Goal: Transaction & Acquisition: Book appointment/travel/reservation

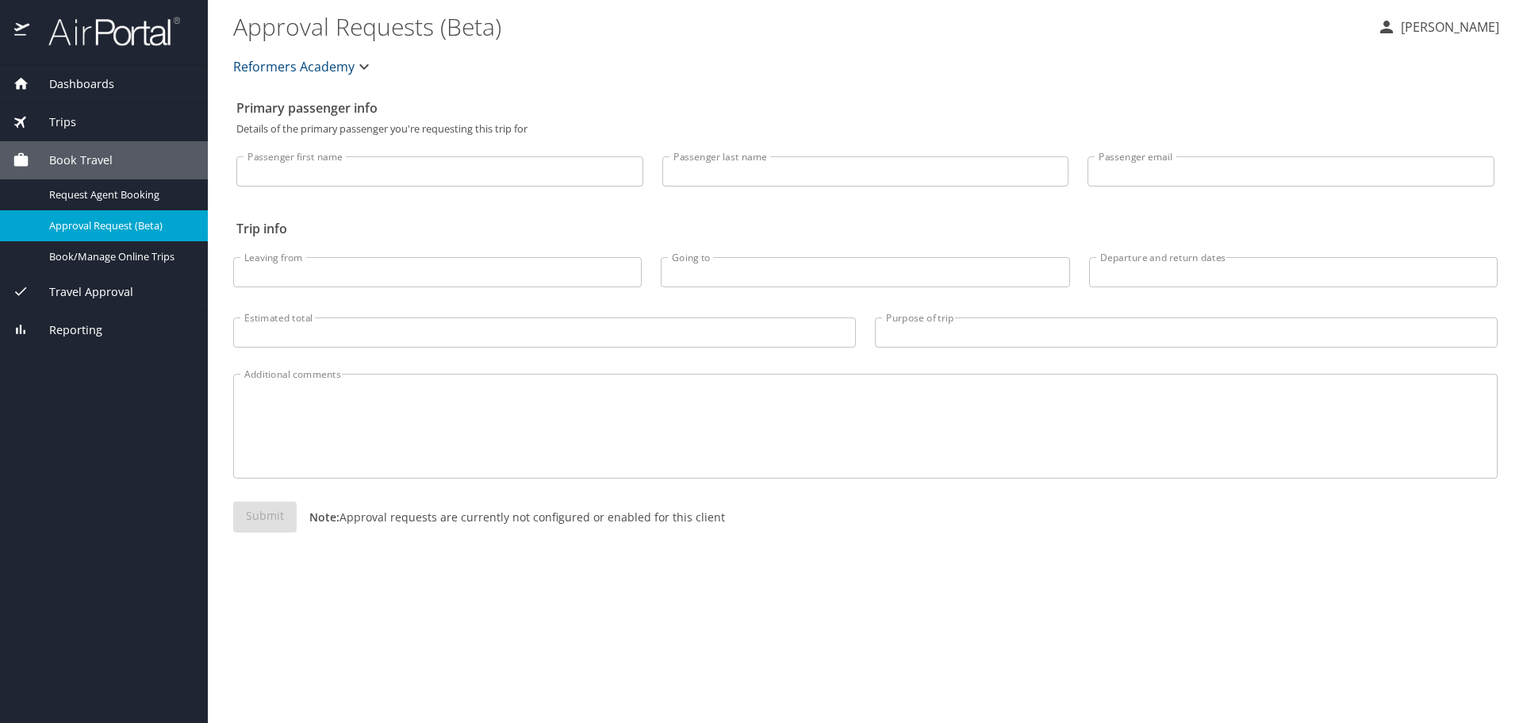
click at [473, 173] on input "Passenger first name" at bounding box center [439, 171] width 407 height 30
type input "[PERSON_NAME]"
click at [408, 283] on input "Leaving from" at bounding box center [437, 272] width 408 height 30
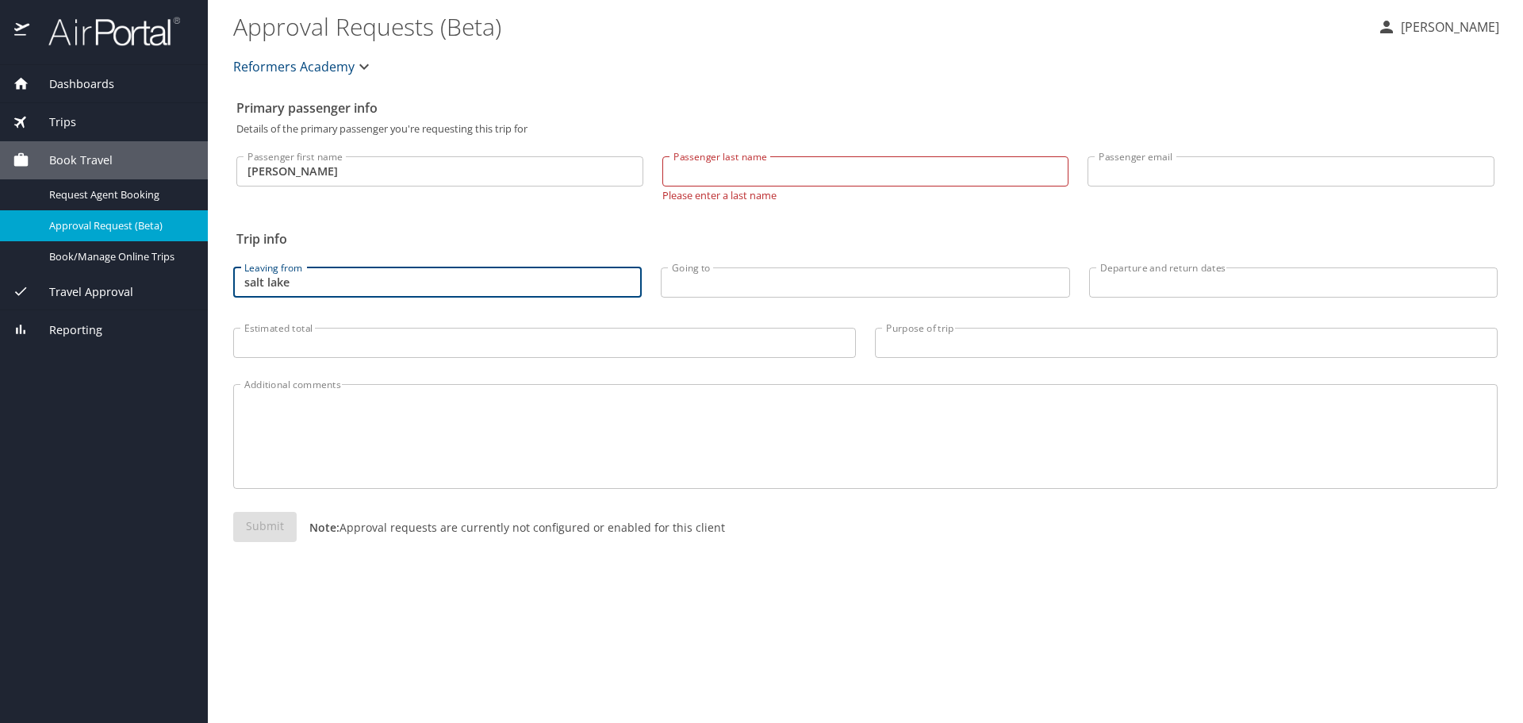
type input "salt lake"
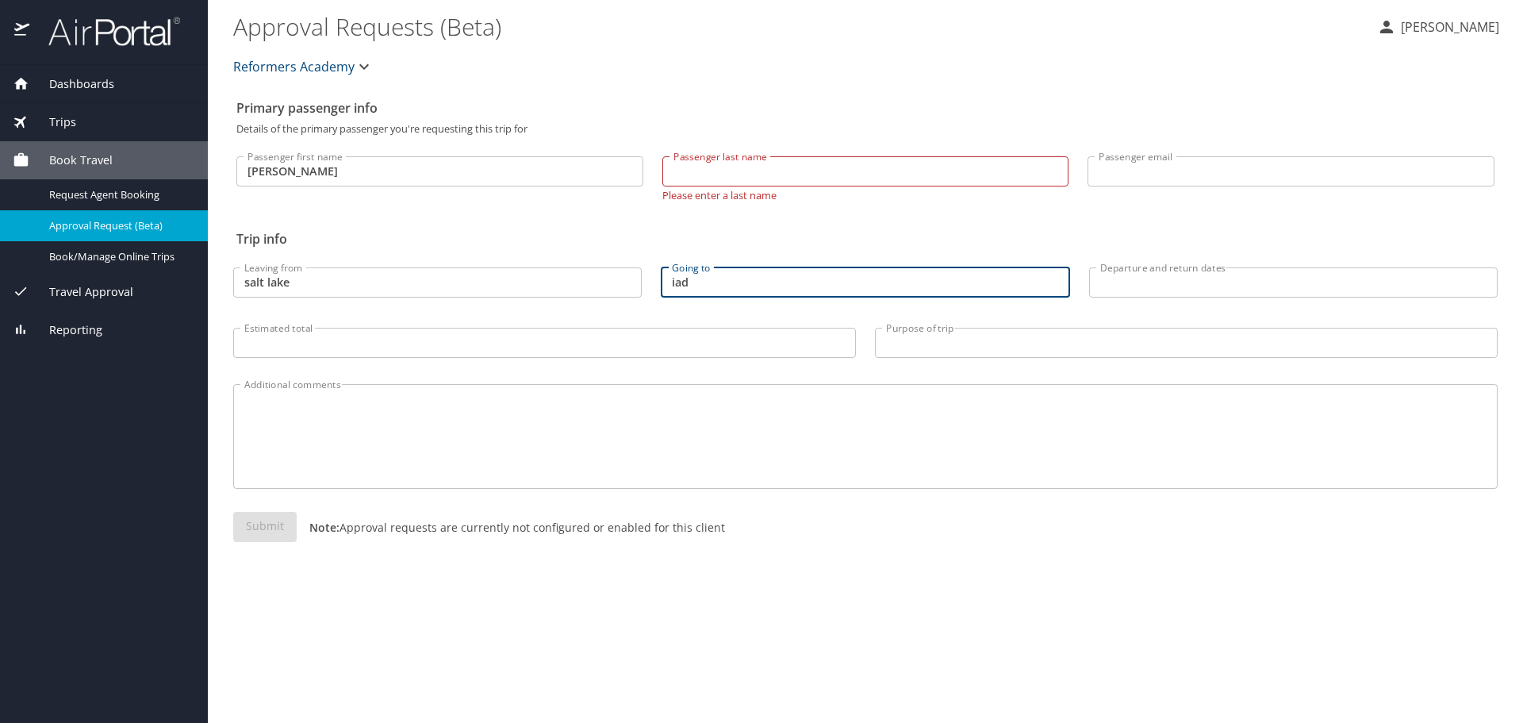
type input "iad"
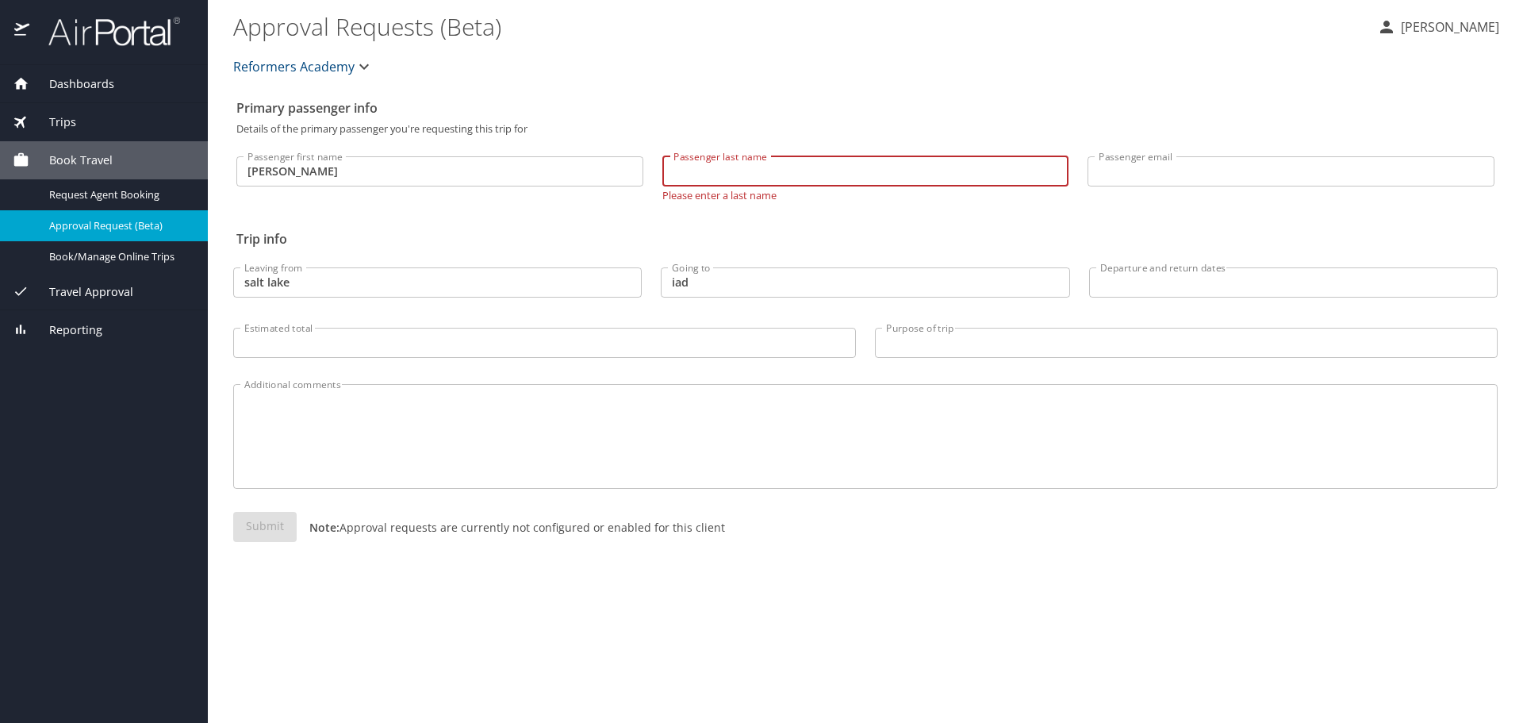
click at [693, 177] on input "Passenger last name" at bounding box center [865, 171] width 407 height 30
type input "P"
type input "T"
type input "[PERSON_NAME]"
click at [75, 29] on img at bounding box center [105, 31] width 149 height 31
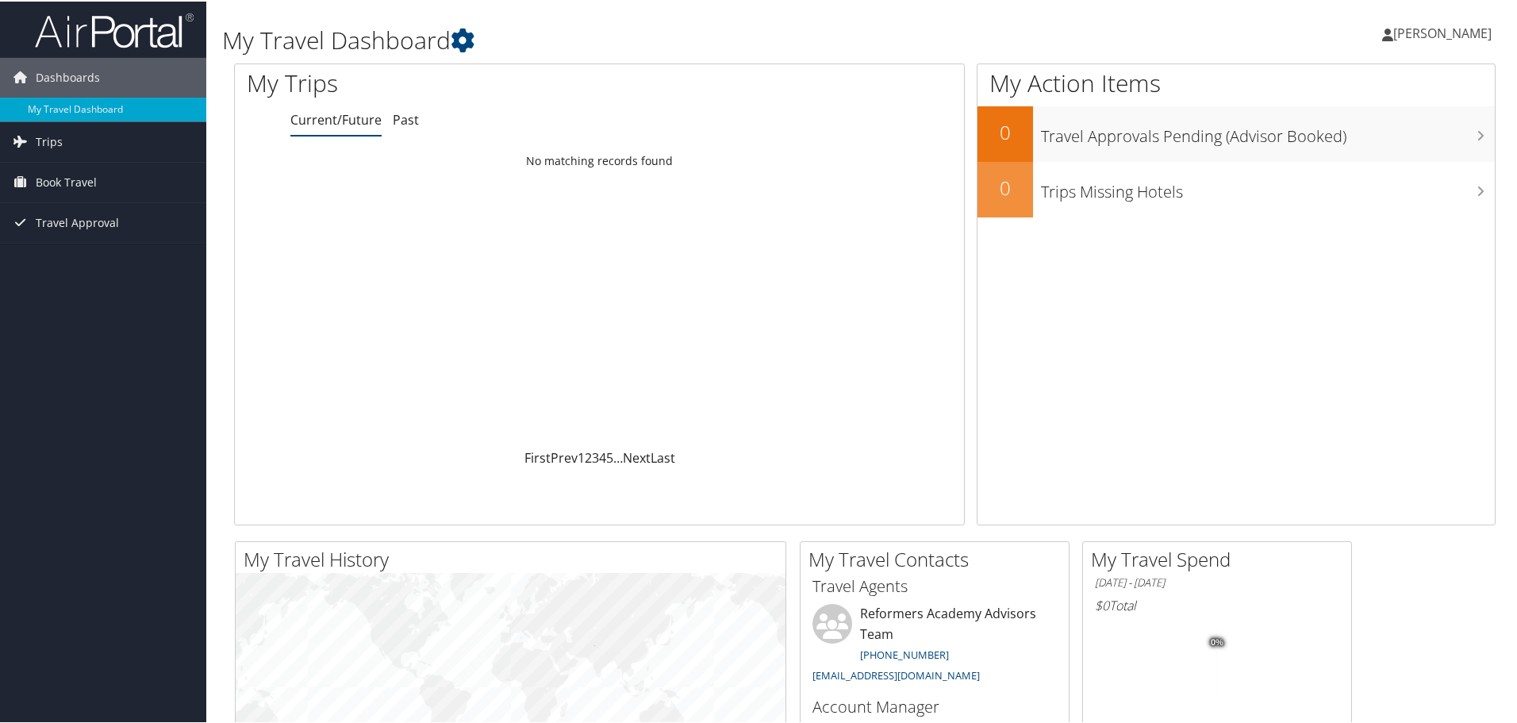
click at [1429, 32] on span "[PERSON_NAME]" at bounding box center [1442, 31] width 98 height 17
click at [1333, 254] on link "Sign Out" at bounding box center [1399, 258] width 177 height 27
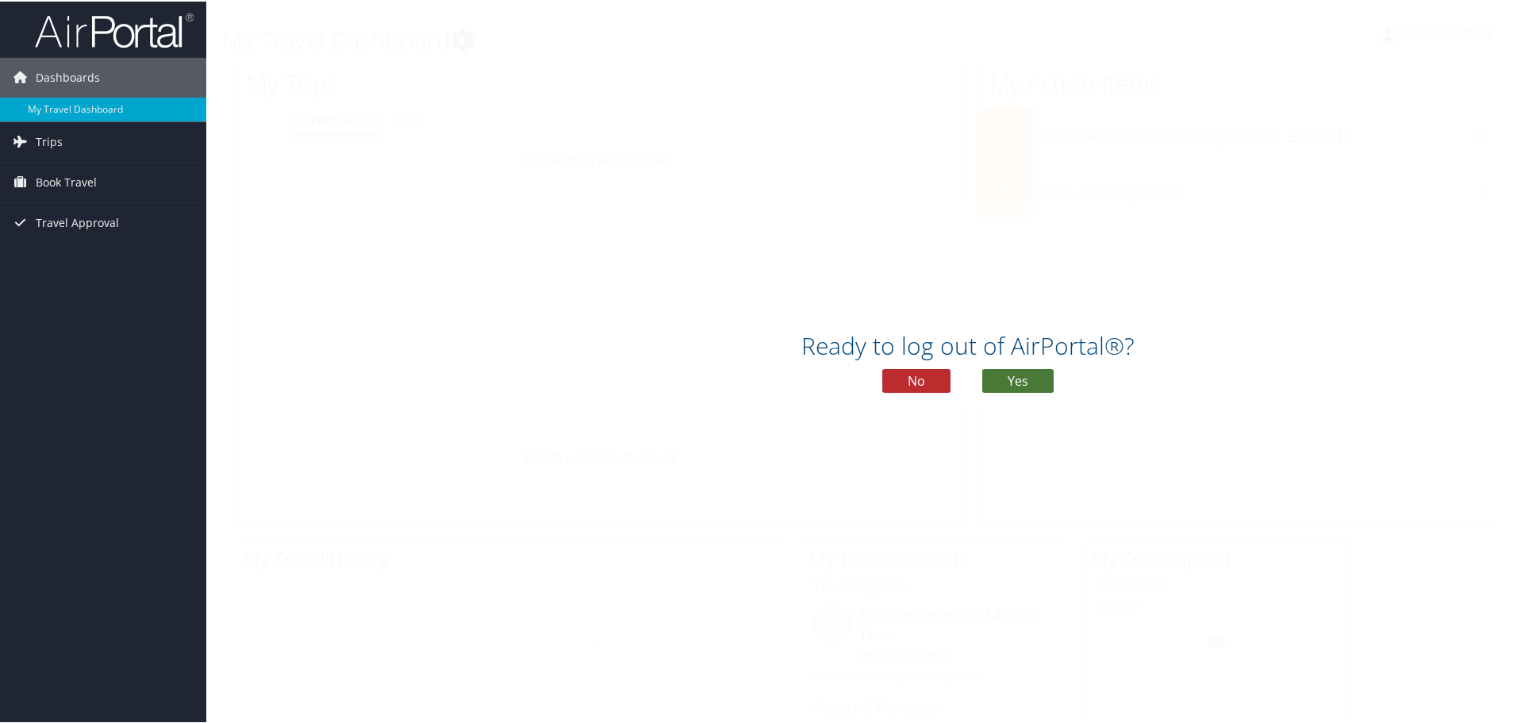
click at [1010, 378] on button "Yes" at bounding box center [1017, 379] width 71 height 24
